Goal: Task Accomplishment & Management: Manage account settings

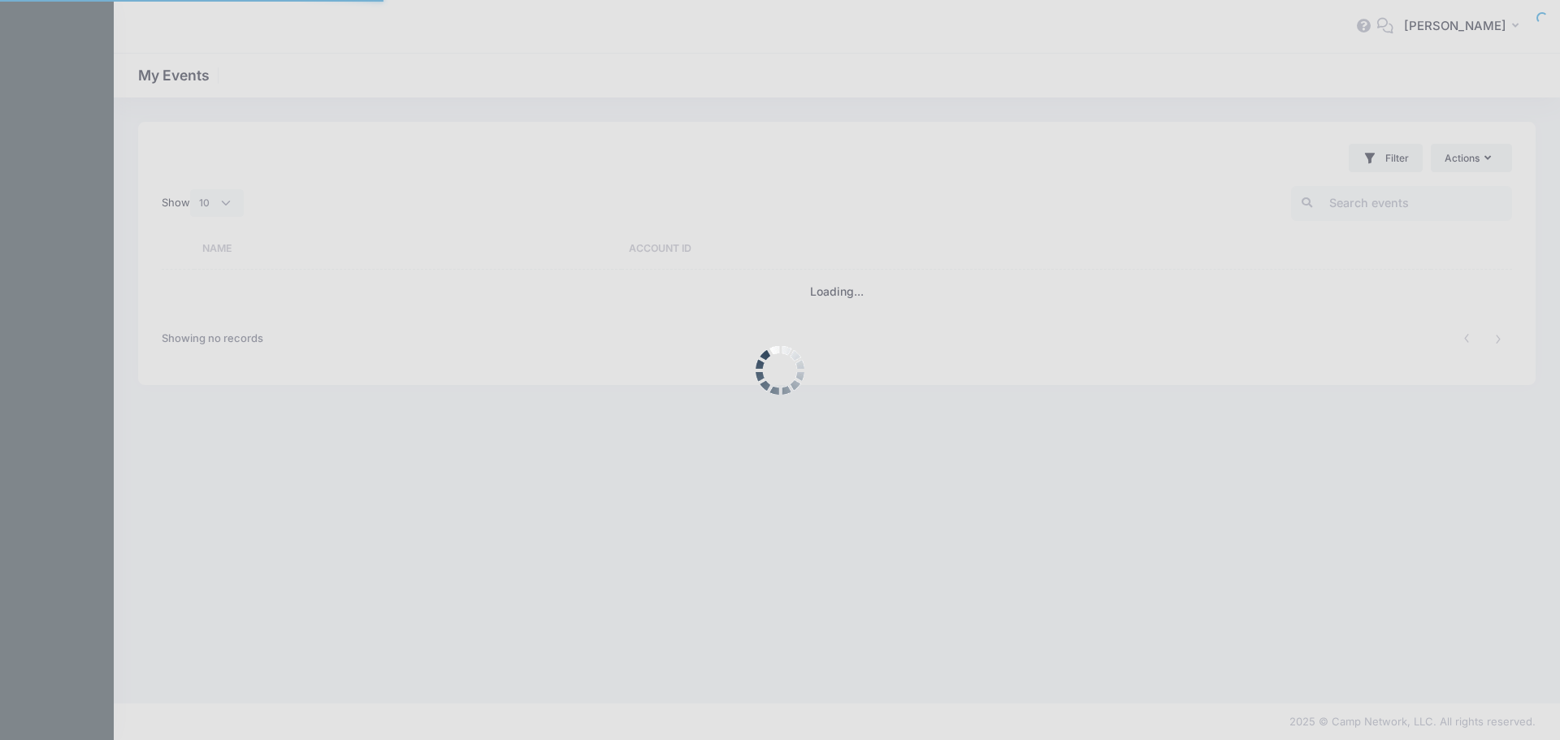
select select "10"
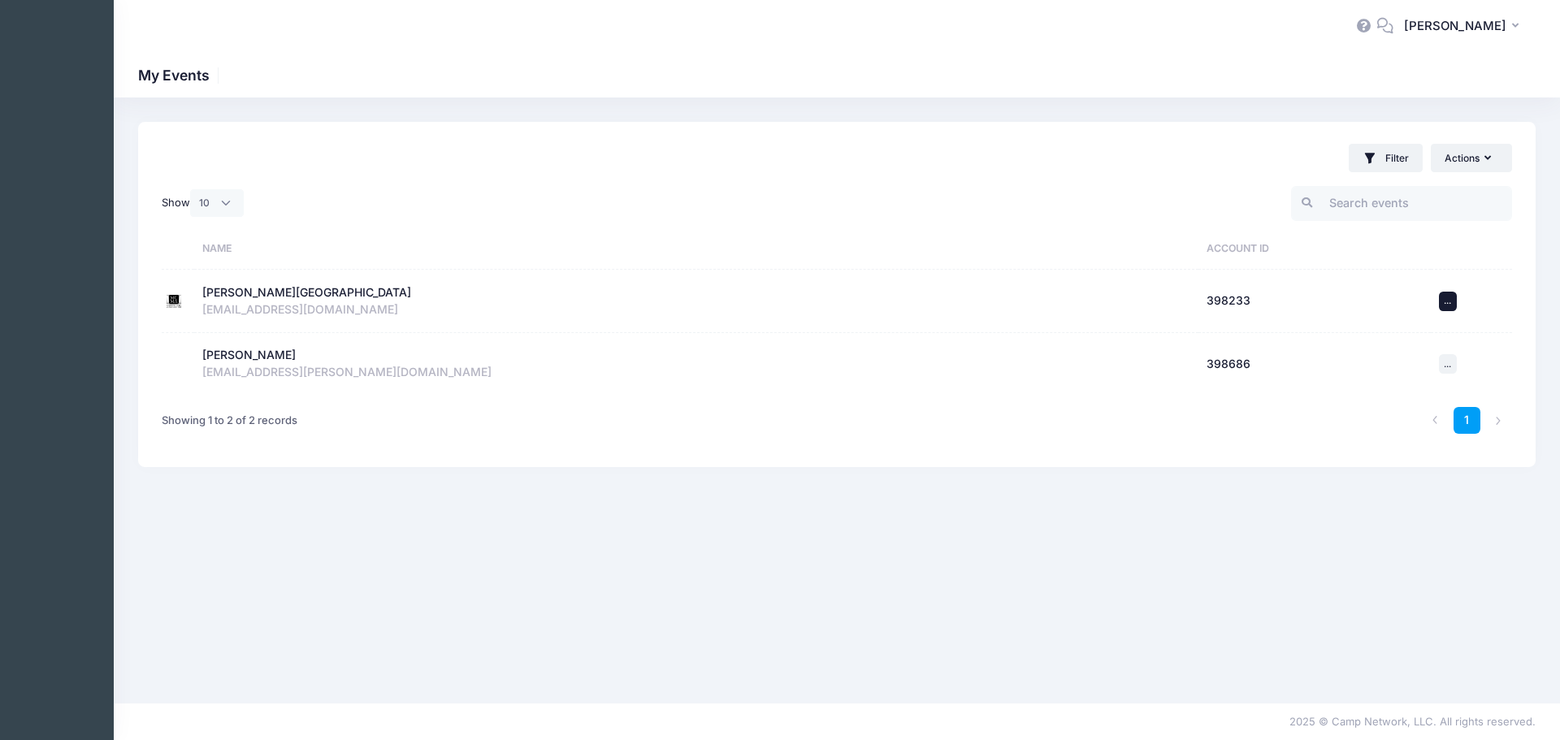
click at [1453, 295] on button "Actions ..." at bounding box center [1448, 301] width 18 height 19
click at [1202, 172] on div "Filter Filter Options Show: Current Contracts Trial / No Valid Contracts" at bounding box center [836, 150] width 1397 height 57
click at [1455, 136] on div "Filter Filter Options Show: Current Contracts Trial / No Valid Contracts" at bounding box center [836, 150] width 1397 height 57
click at [1460, 164] on button "Actions" at bounding box center [1471, 158] width 81 height 28
click at [324, 292] on div "[PERSON_NAME][GEOGRAPHIC_DATA]" at bounding box center [306, 292] width 209 height 17
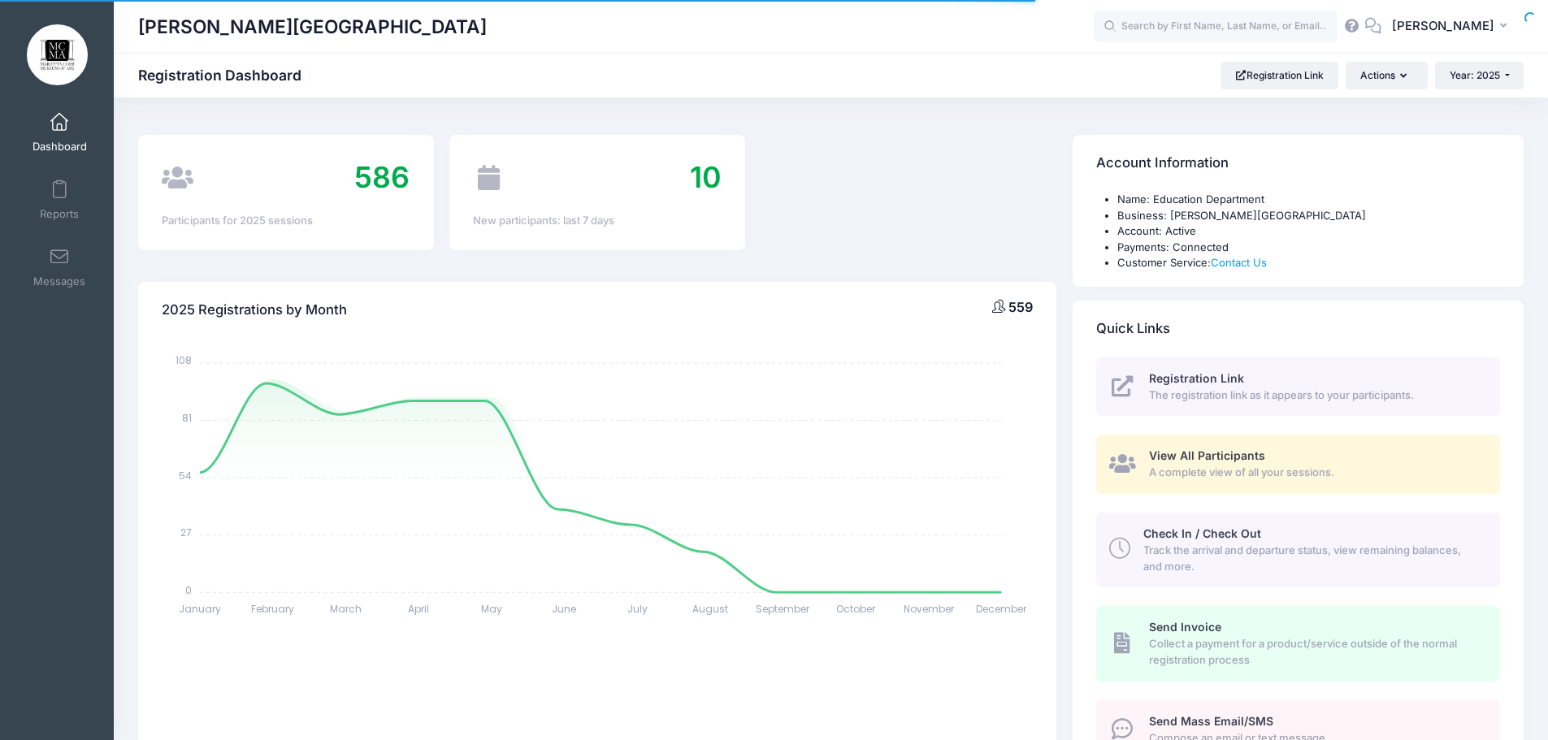
select select
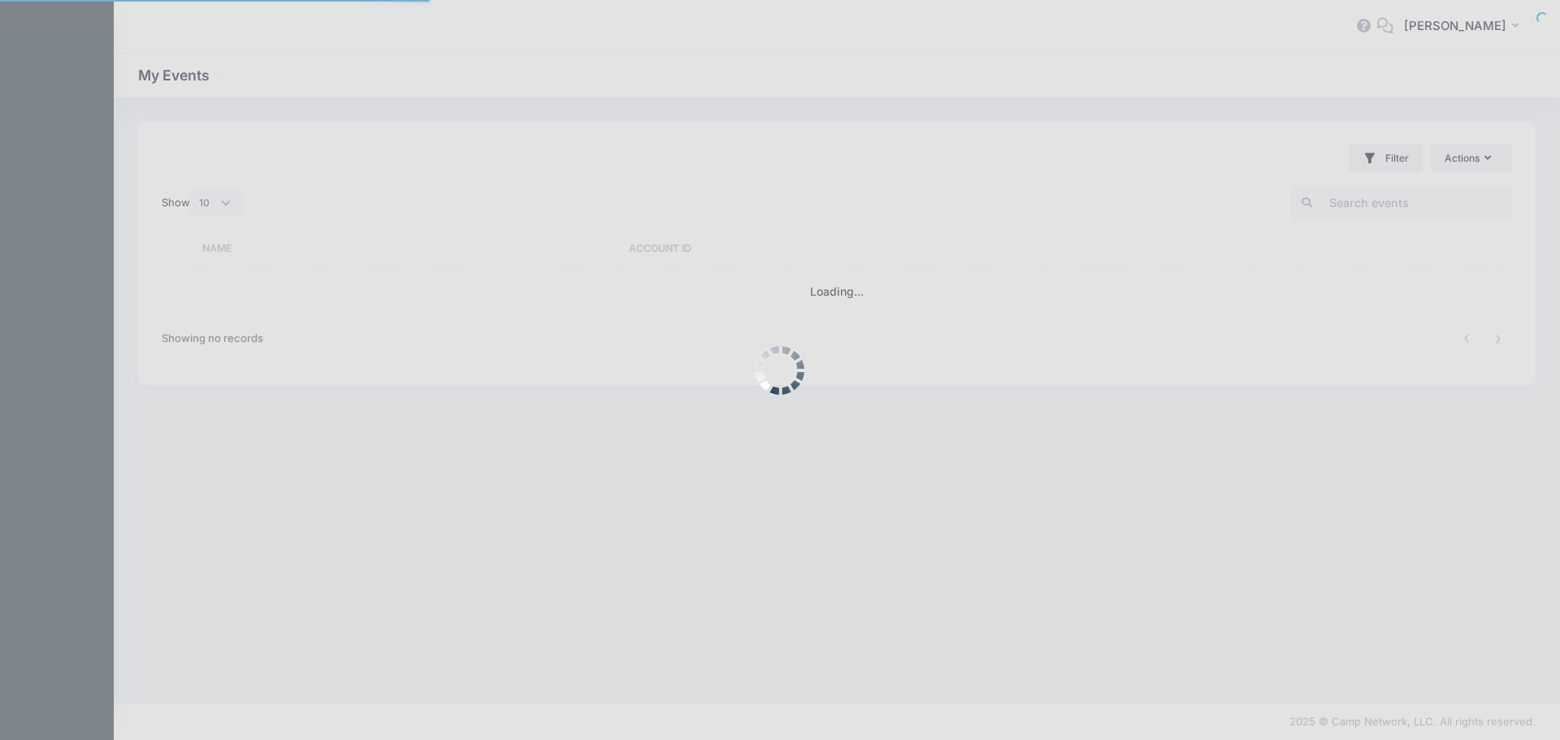
select select "10"
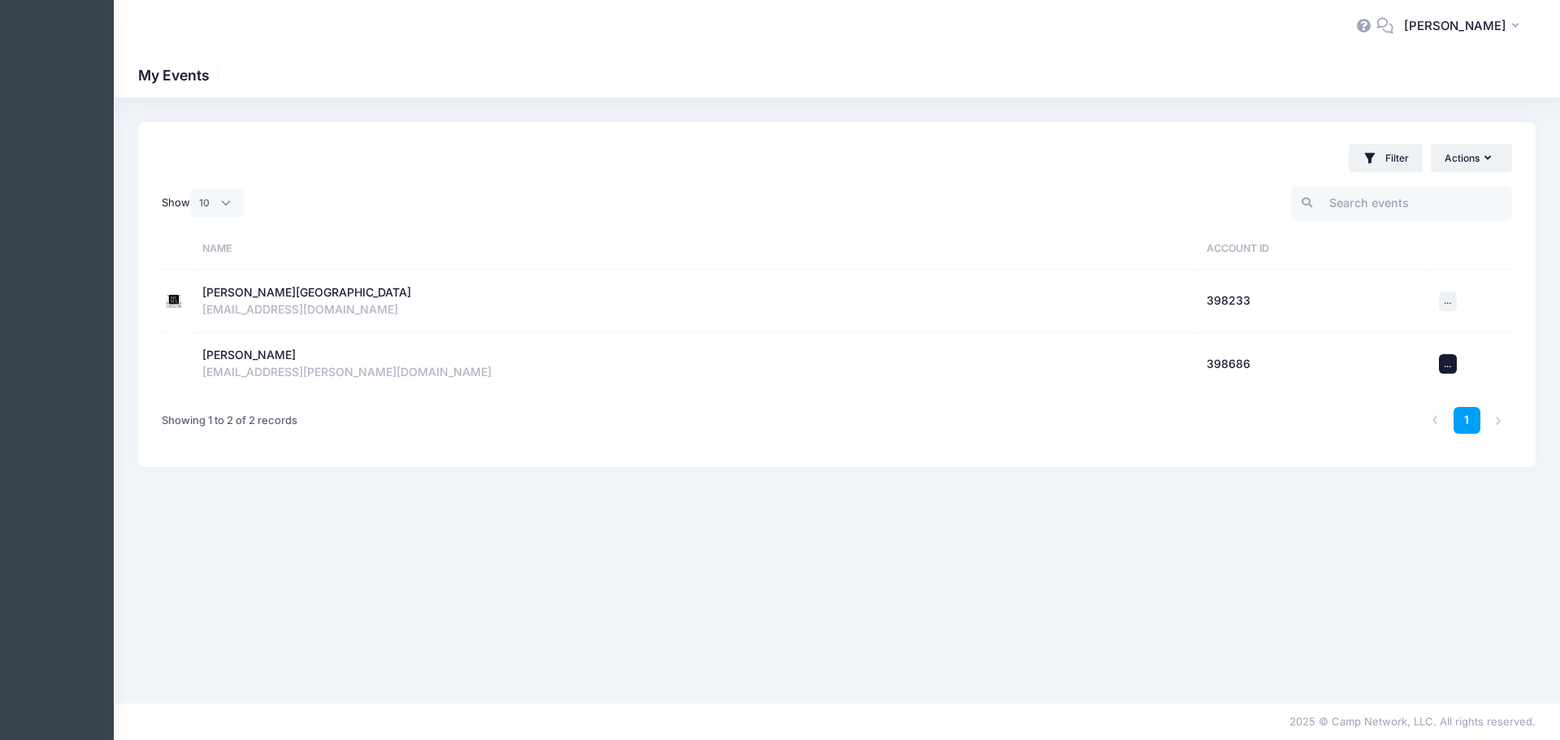
click at [1444, 360] on span "..." at bounding box center [1447, 363] width 7 height 11
click at [1409, 437] on link "Archive" at bounding box center [1410, 430] width 79 height 31
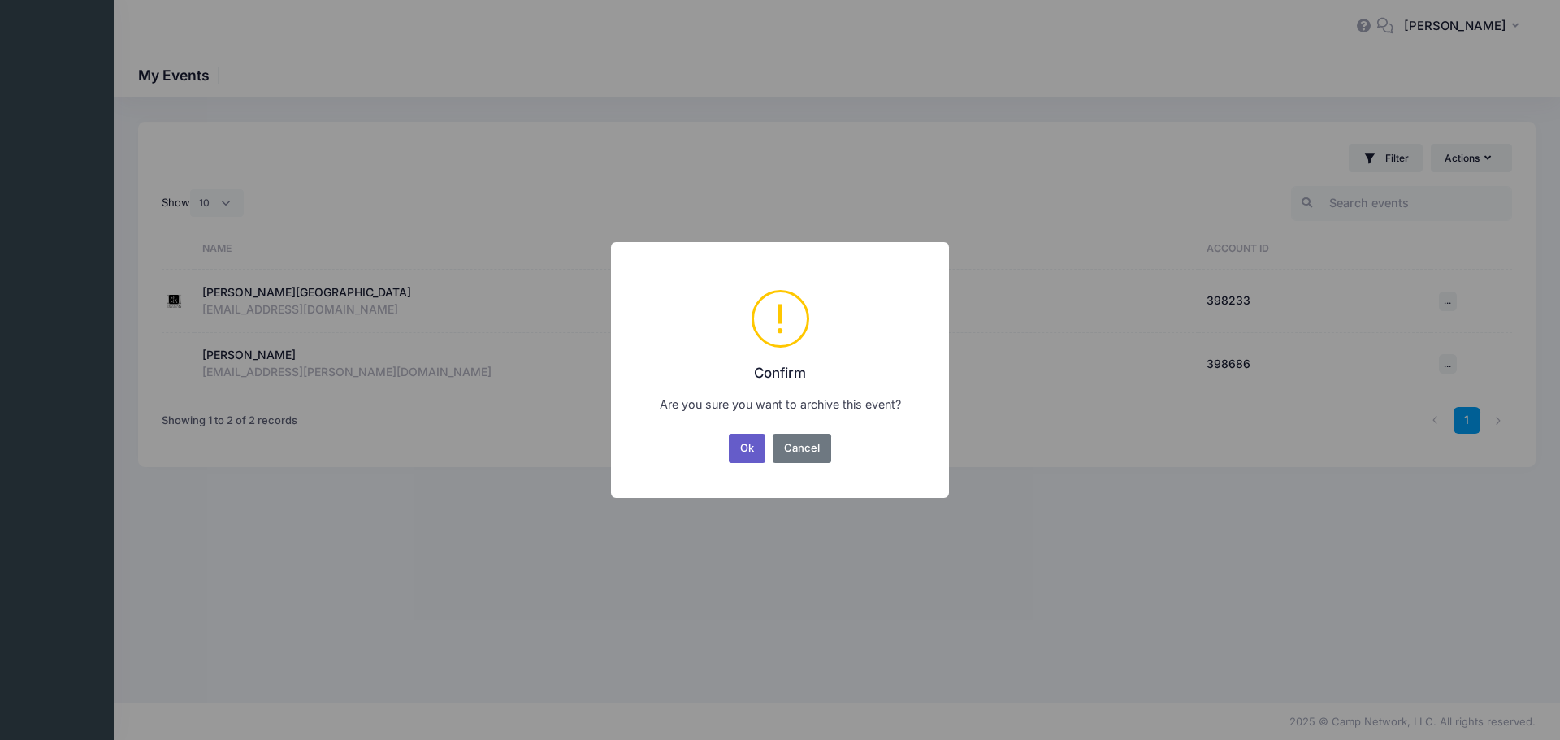
click at [760, 457] on button "Ok" at bounding box center [747, 448] width 37 height 29
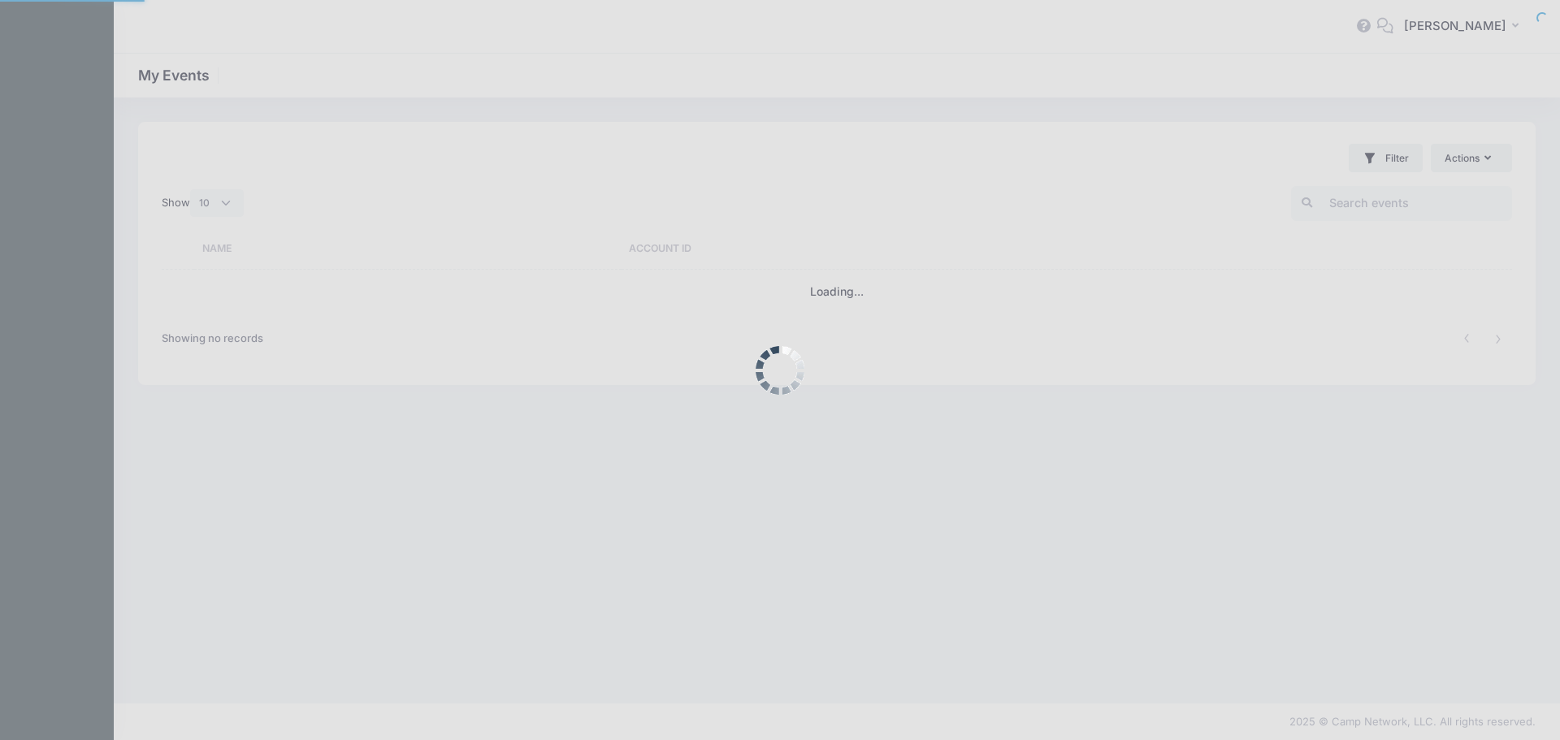
select select "10"
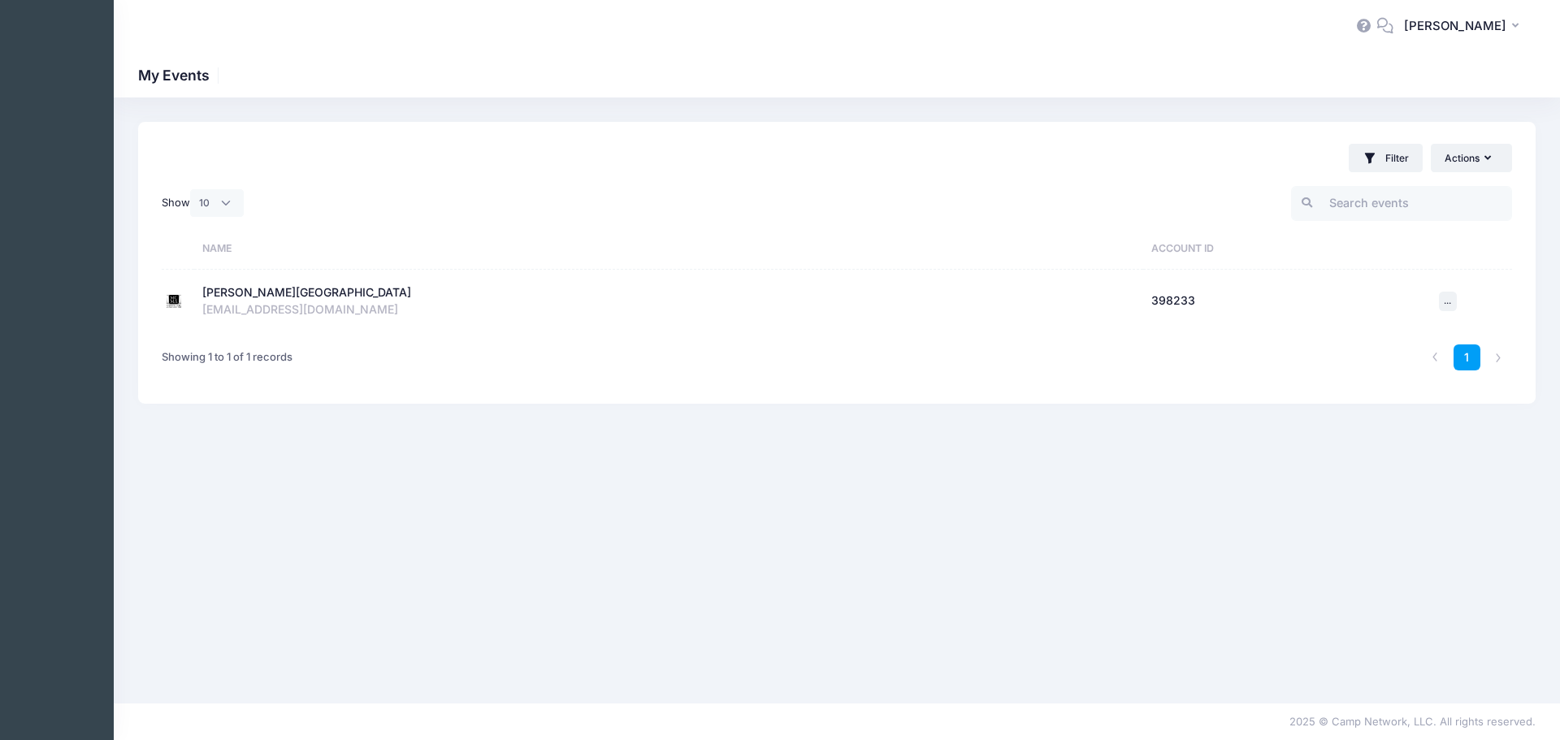
click at [327, 301] on div "[EMAIL_ADDRESS][DOMAIN_NAME]" at bounding box center [668, 309] width 933 height 17
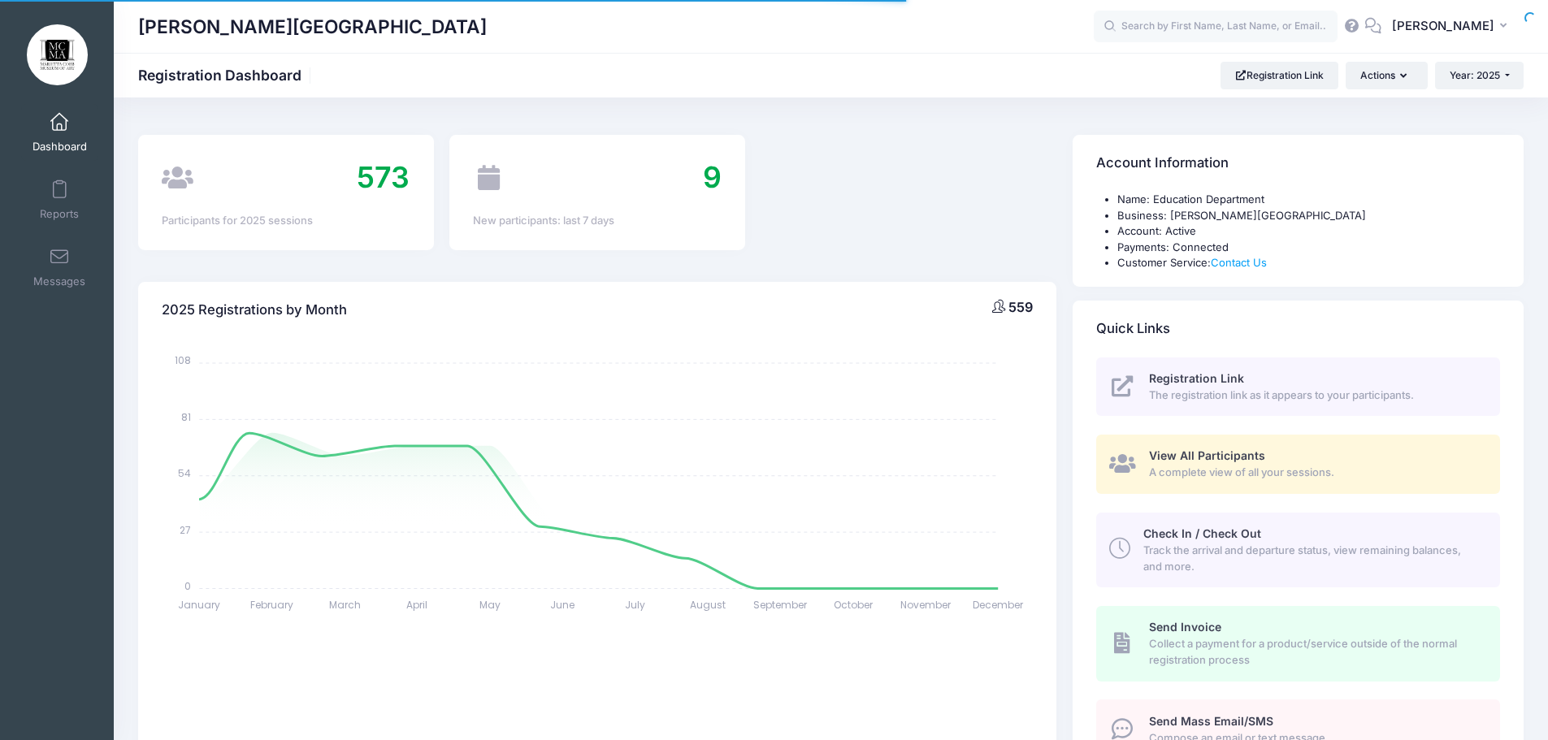
select select
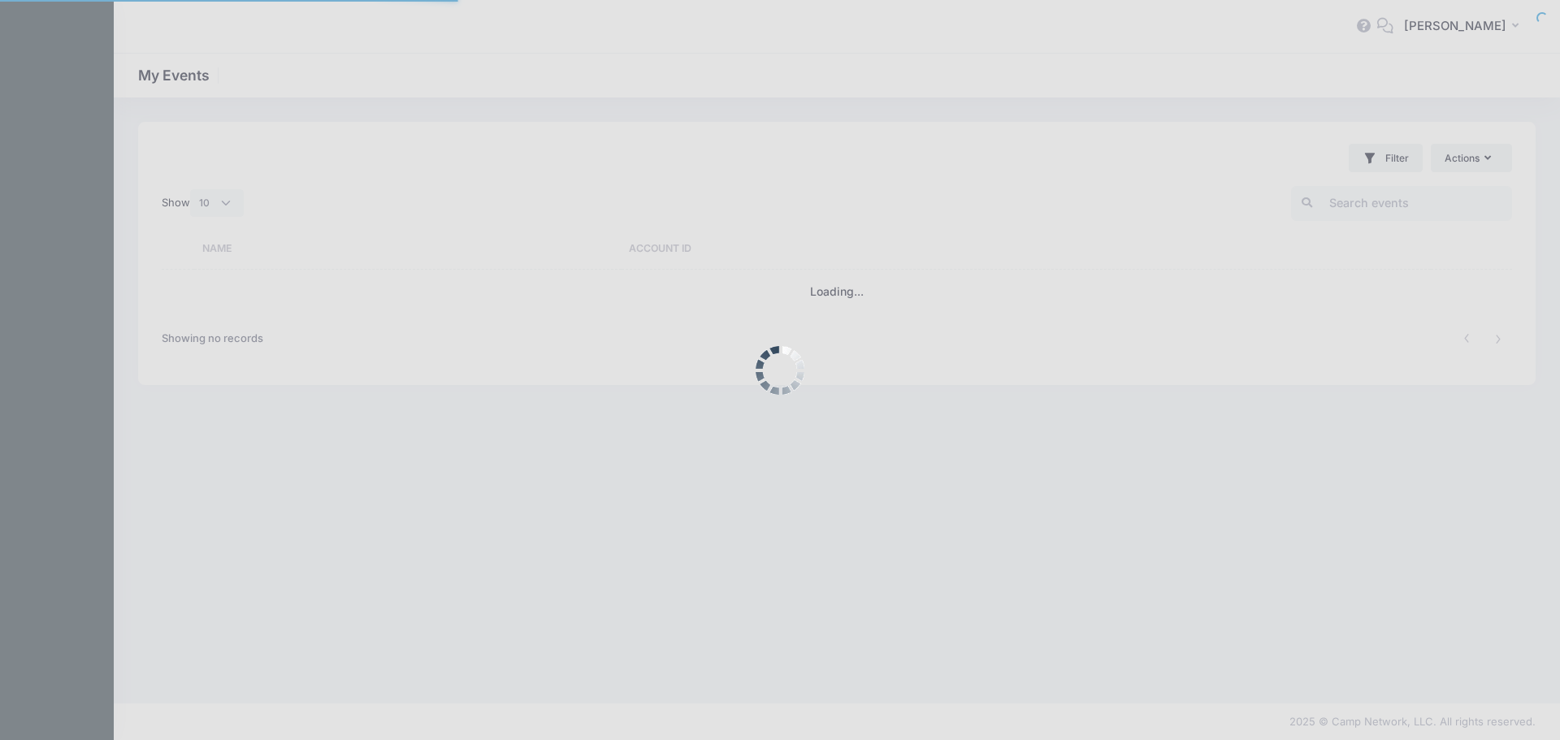
select select "10"
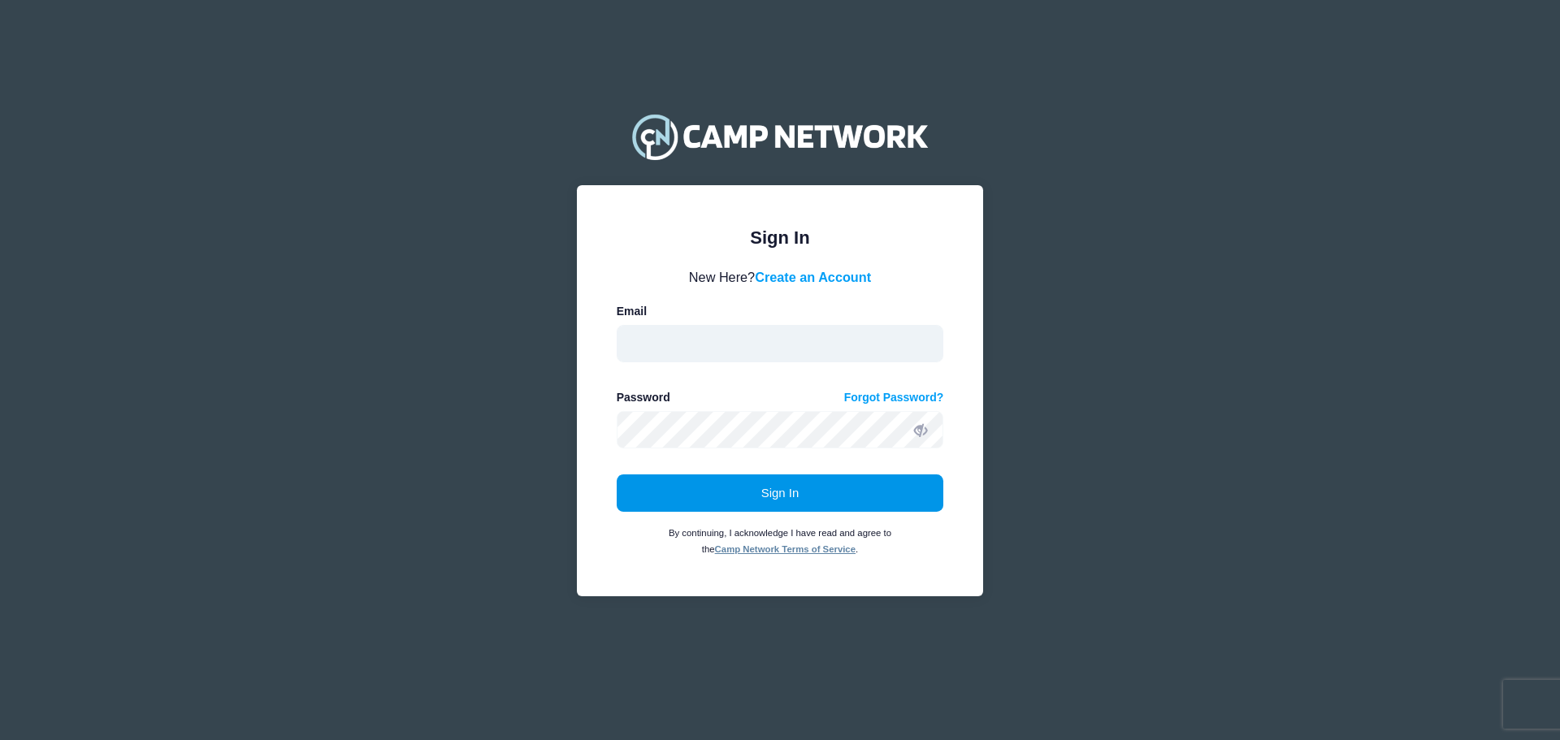
type input "licha.nicholson@att.net"
click at [679, 484] on button "Sign In" at bounding box center [780, 492] width 327 height 37
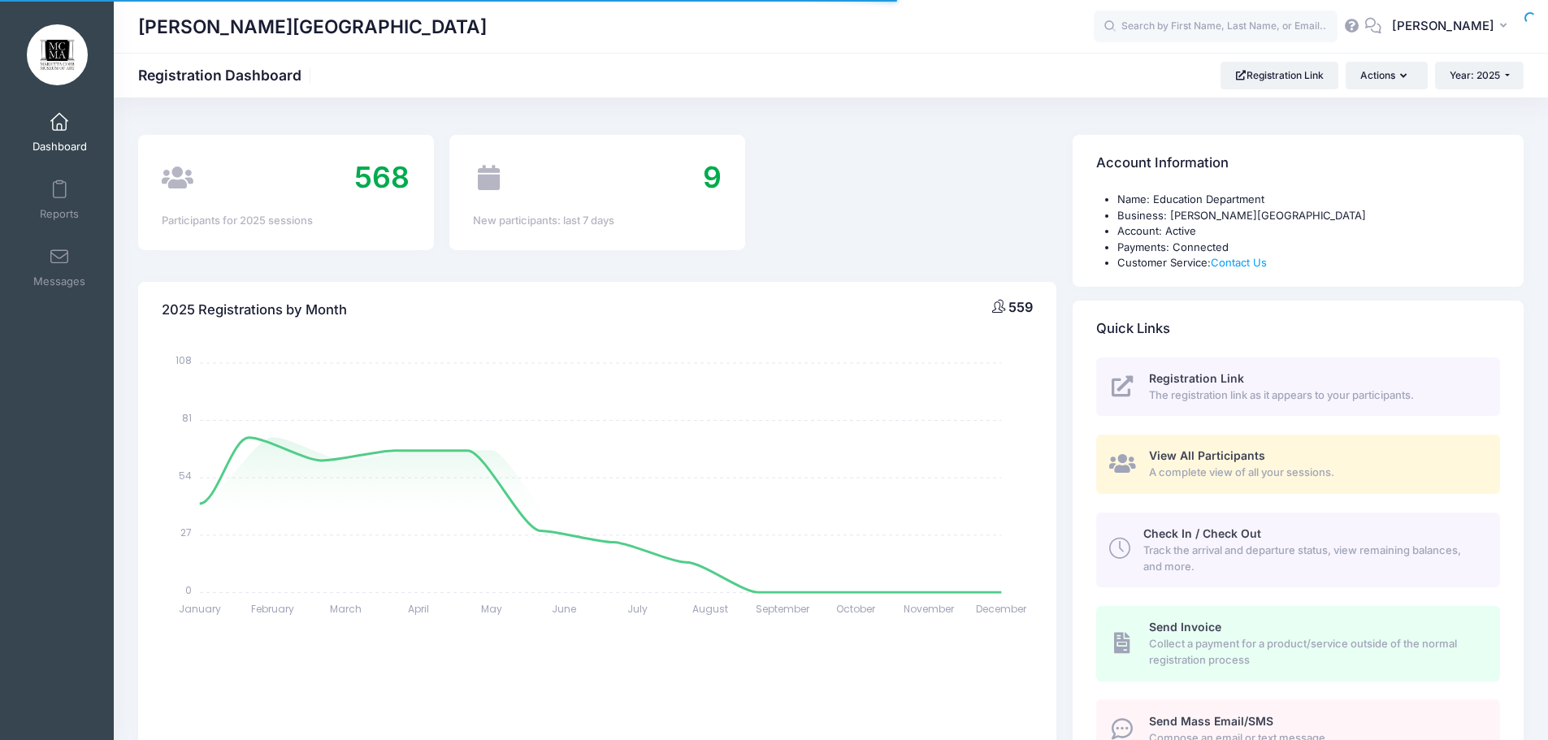
select select
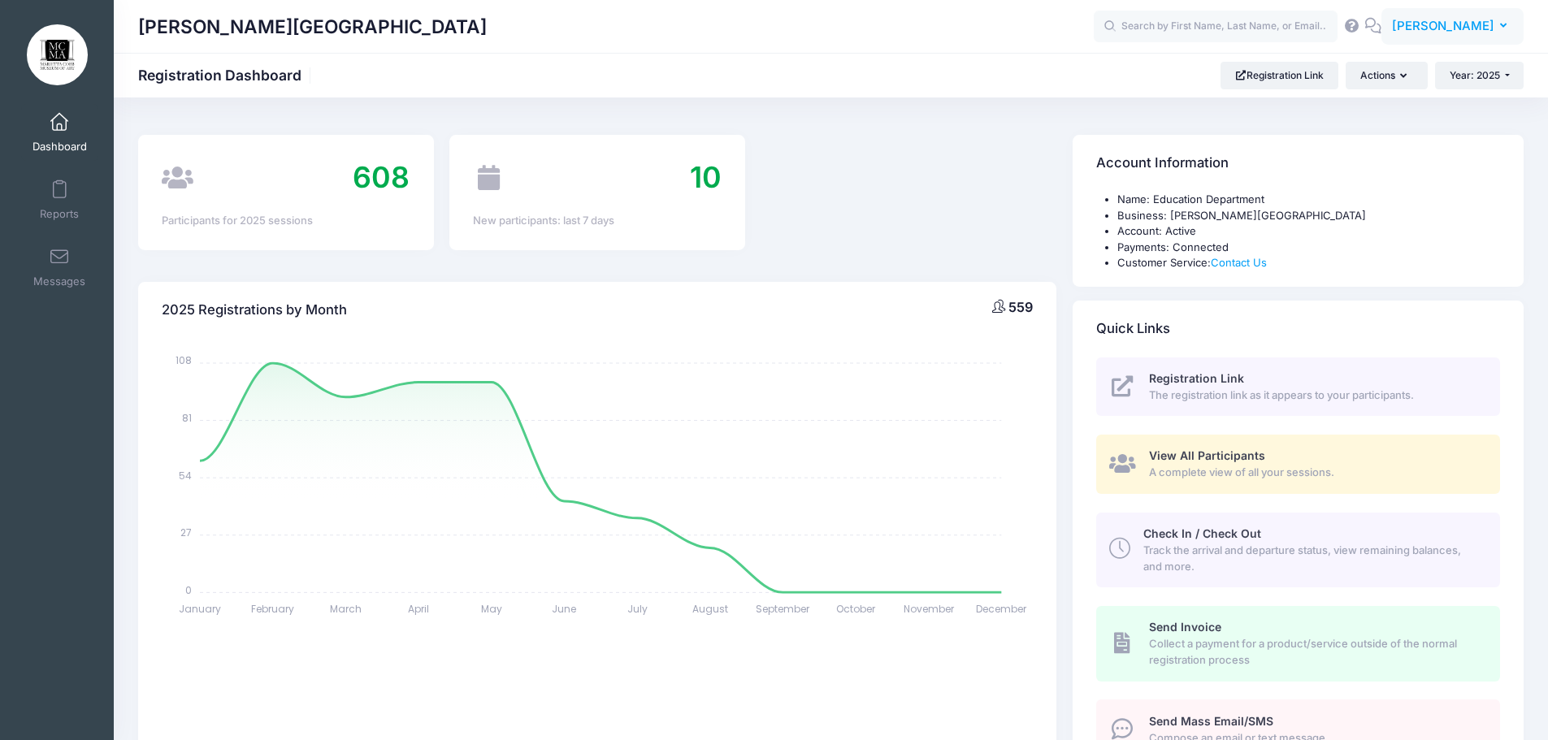
click at [1423, 13] on button "LO Licha Ochoa Nicholson" at bounding box center [1452, 26] width 142 height 37
click at [1386, 76] on link "My Profile" at bounding box center [1411, 71] width 197 height 31
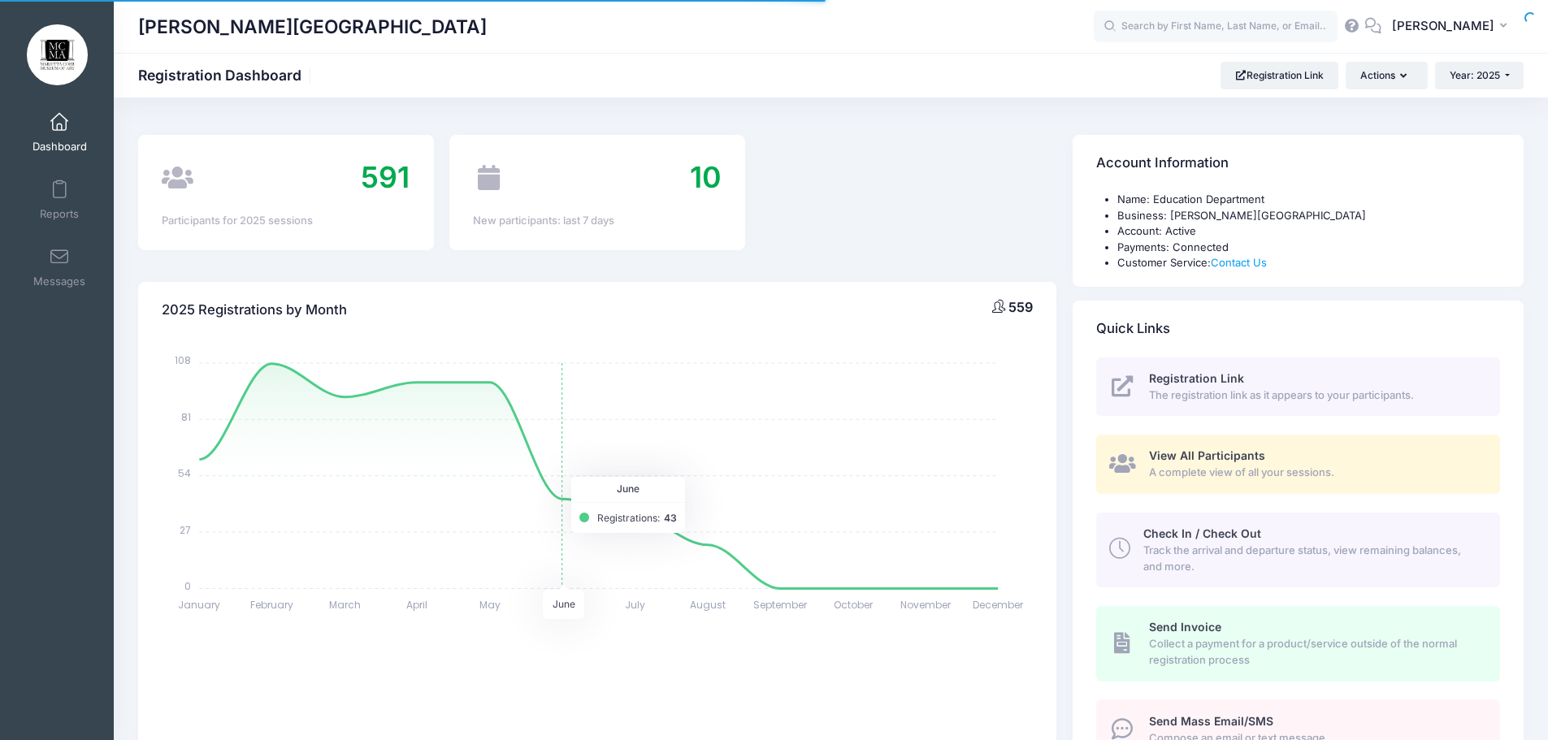
select select
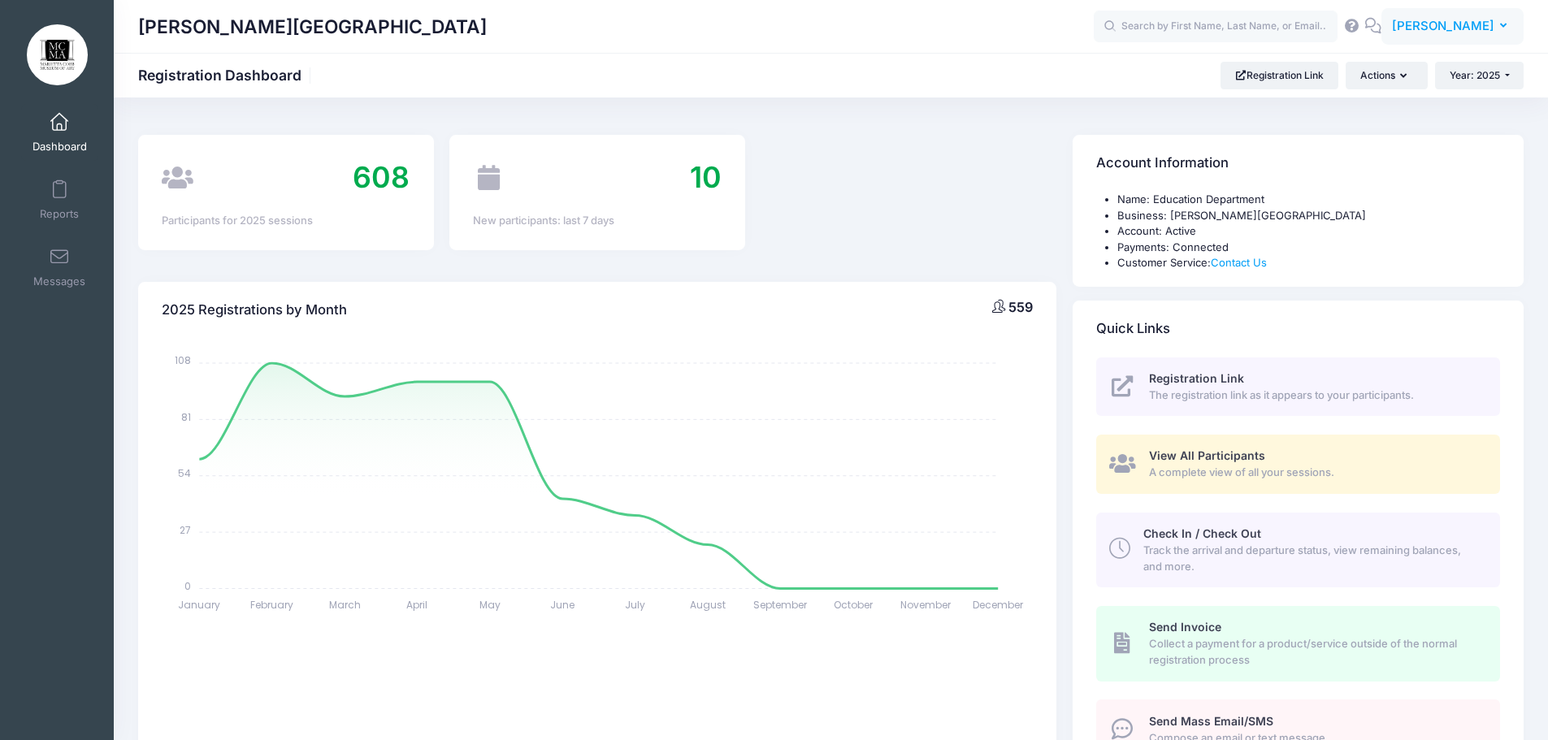
click at [1479, 28] on span "[PERSON_NAME]" at bounding box center [1443, 26] width 102 height 18
click at [1386, 79] on link "My Profile" at bounding box center [1411, 71] width 197 height 31
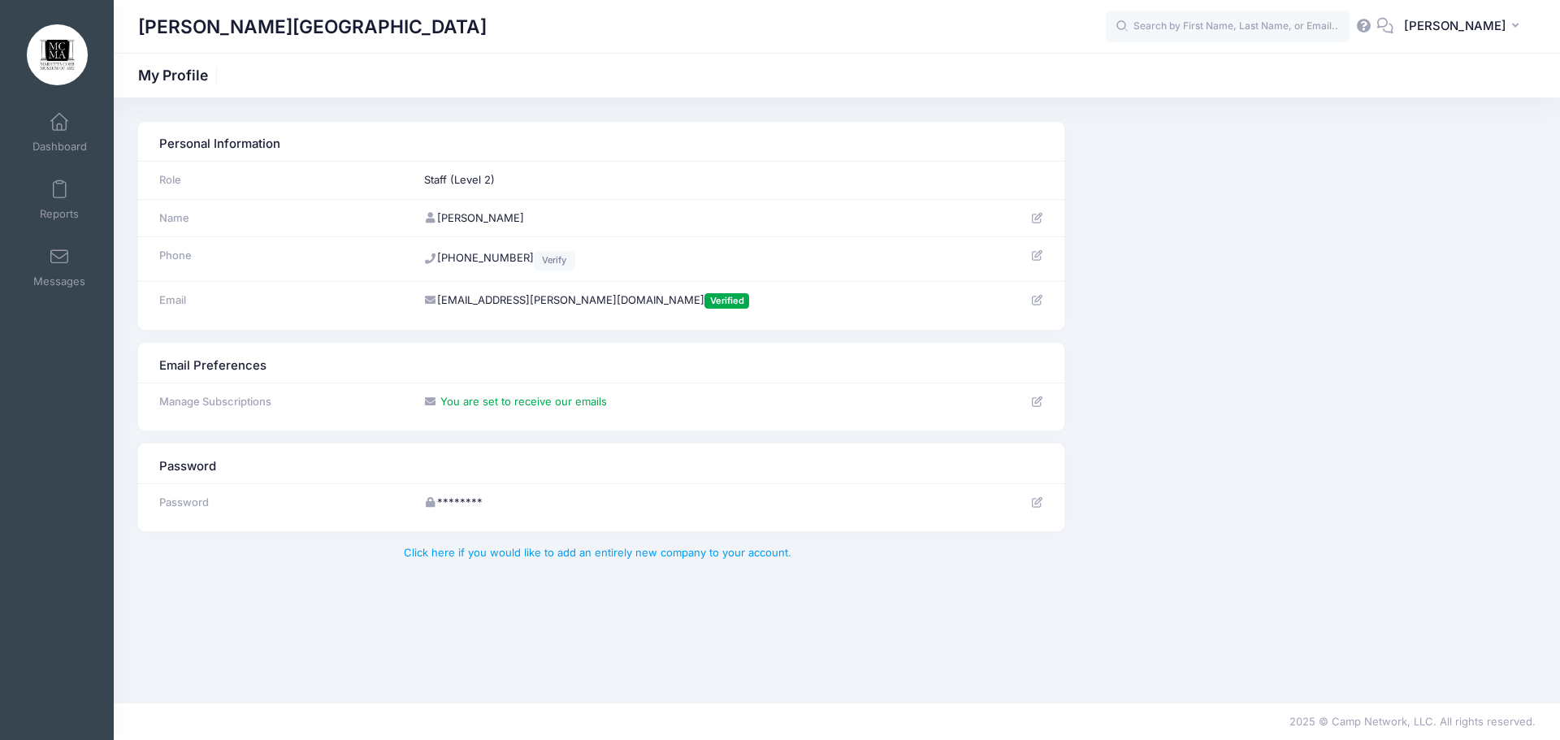
click at [461, 184] on td "Staff (Level 2)" at bounding box center [704, 181] width 577 height 38
click at [1218, 236] on div "Personal Information Role Staff (Level 2) Name Phone Verify Email Verified" at bounding box center [837, 226] width 1414 height 208
